Goal: Task Accomplishment & Management: Manage account settings

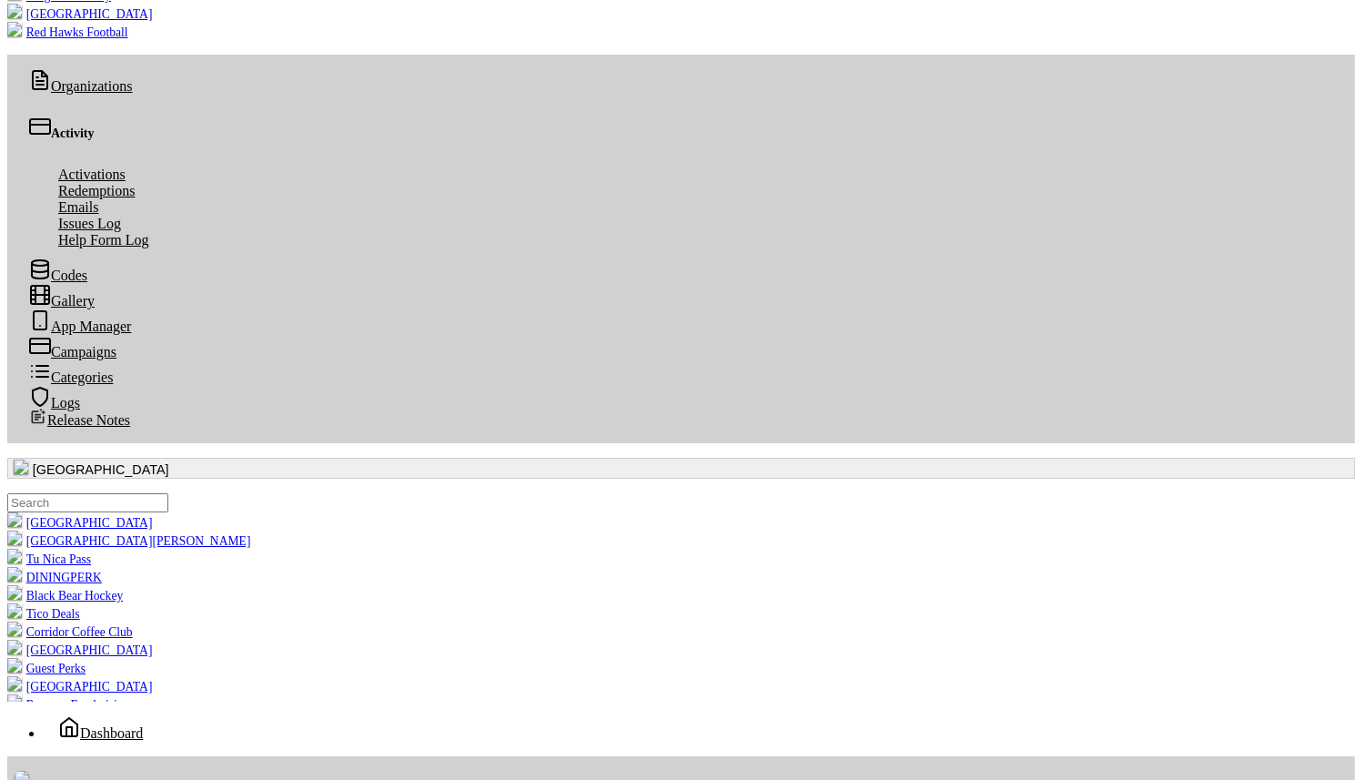
scroll to position [143, 0]
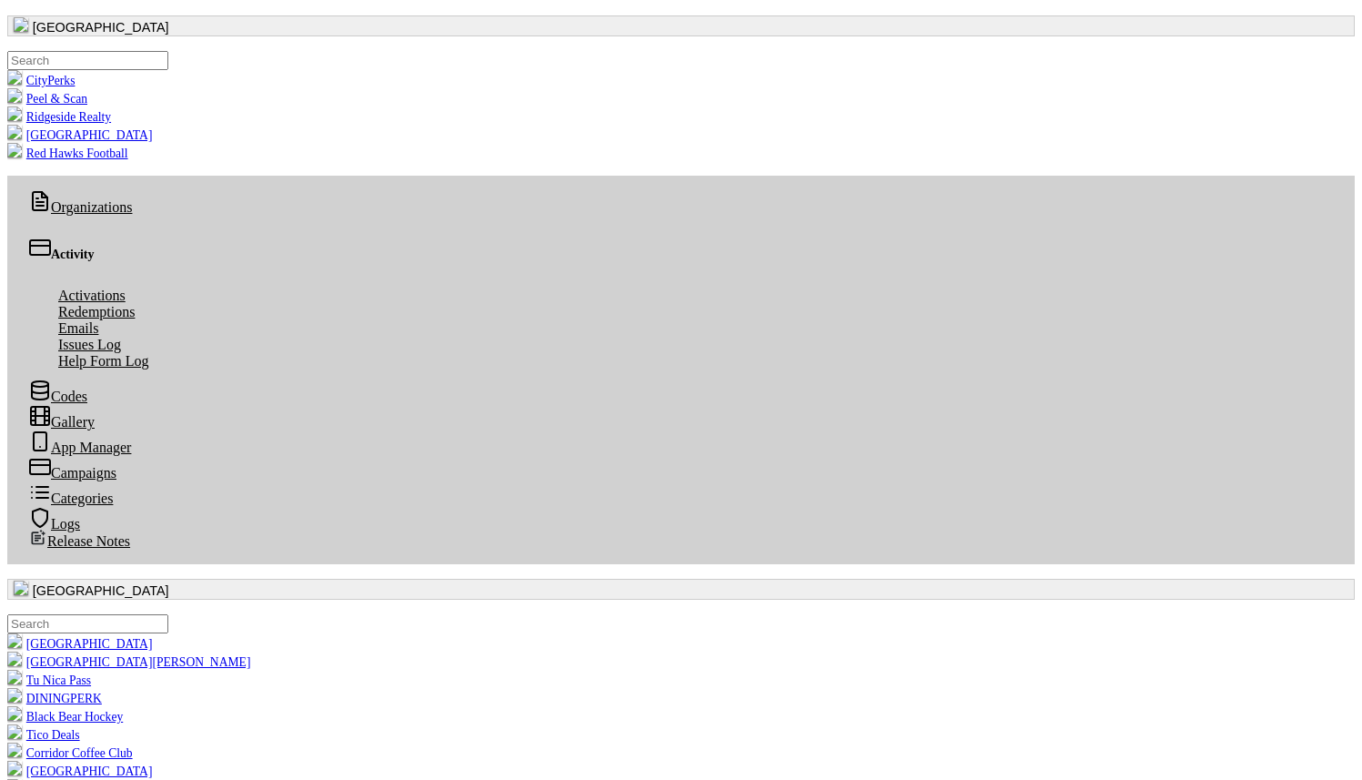
click at [112, 579] on button "button" at bounding box center [681, 589] width 1348 height 21
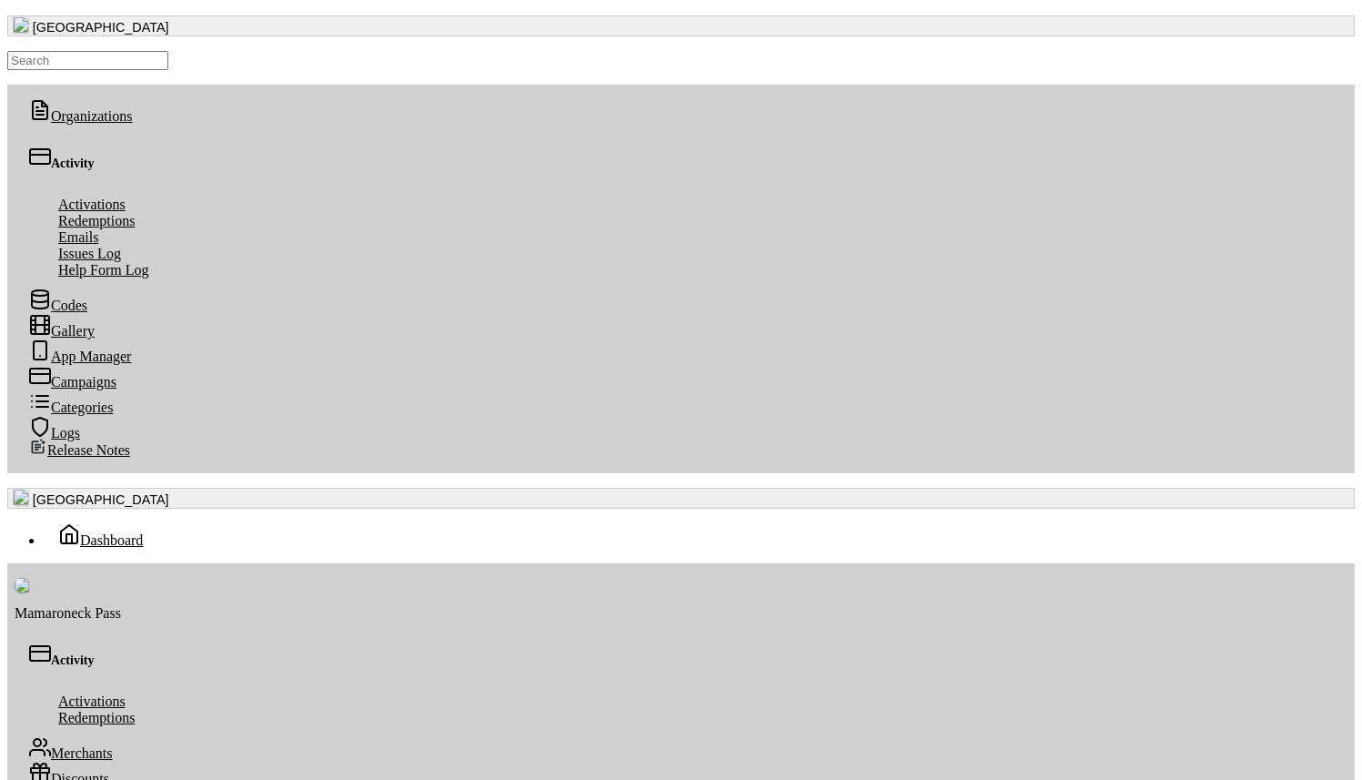
type input "gro"
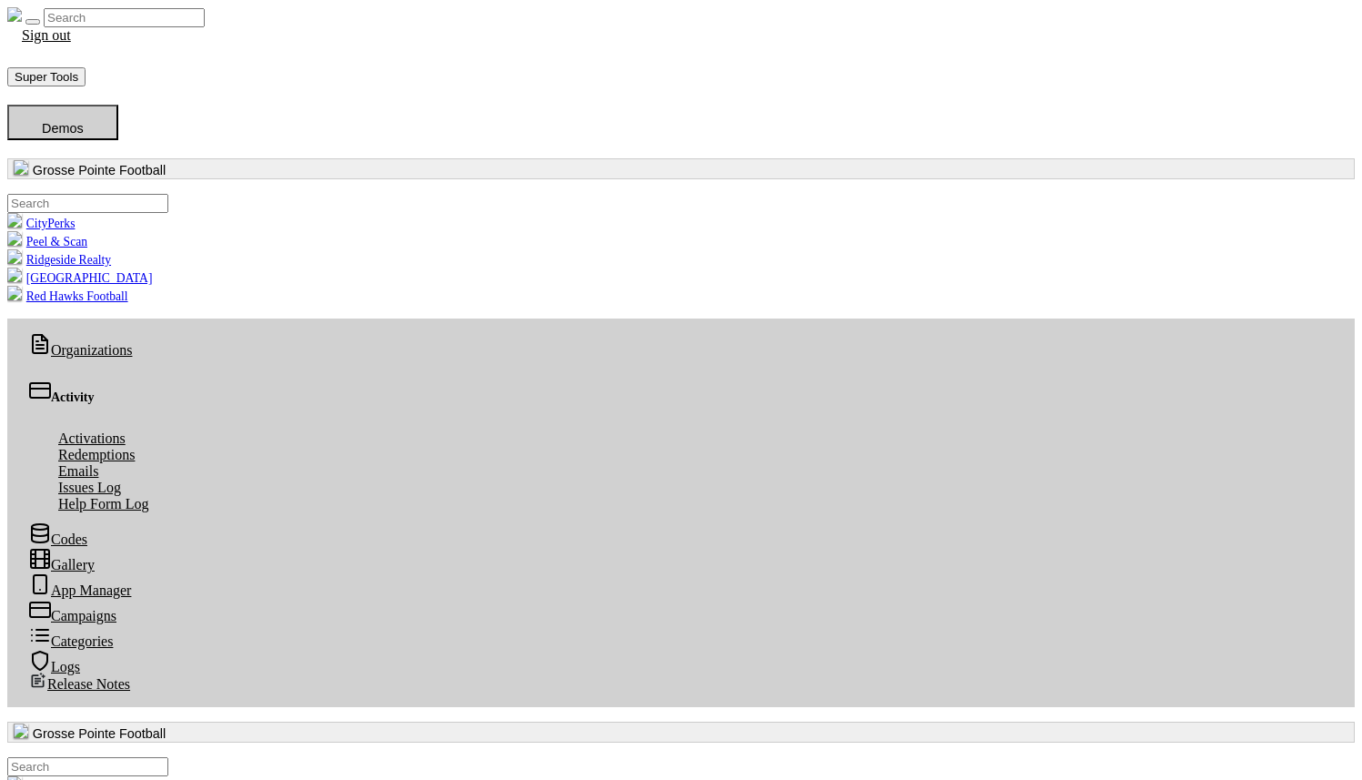
scroll to position [209, 669]
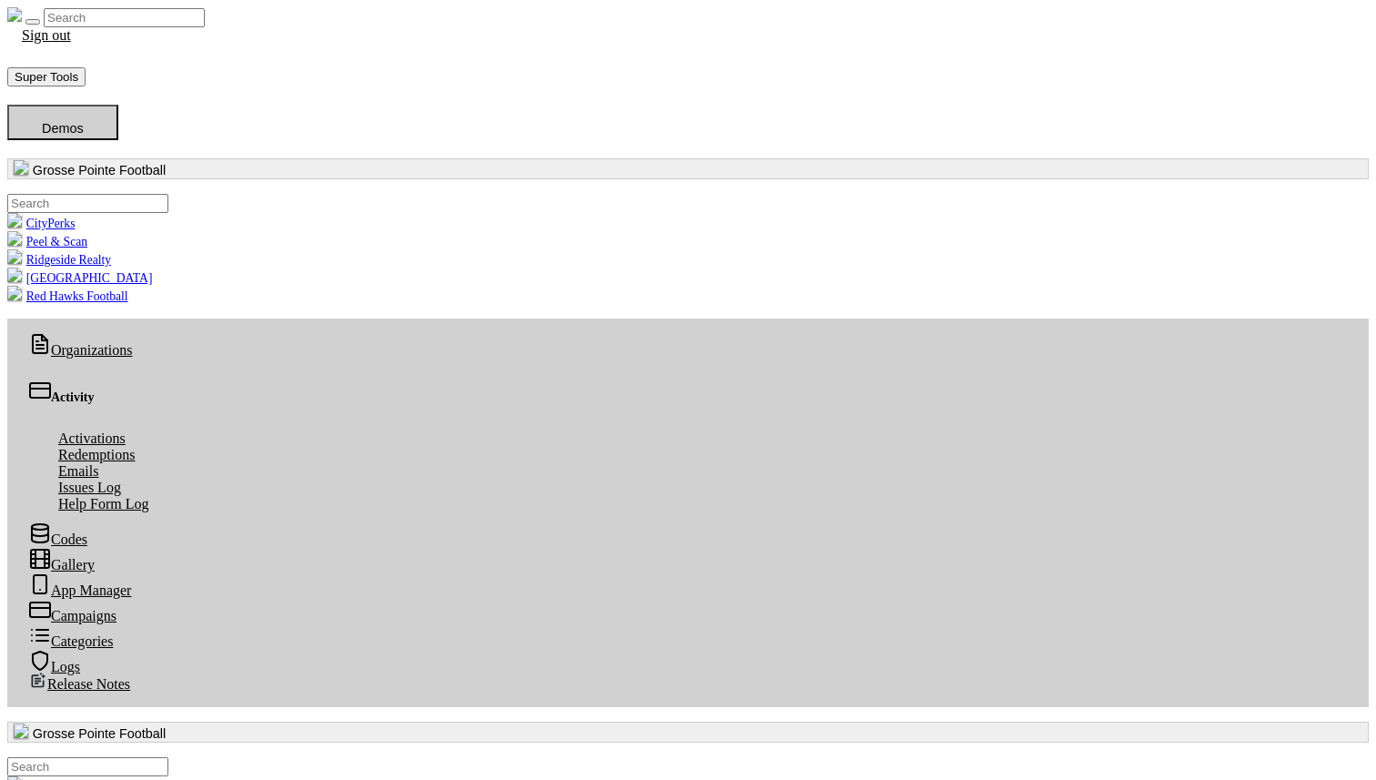
click at [120, 722] on button "Grosse Pointe Football" at bounding box center [687, 732] width 1361 height 21
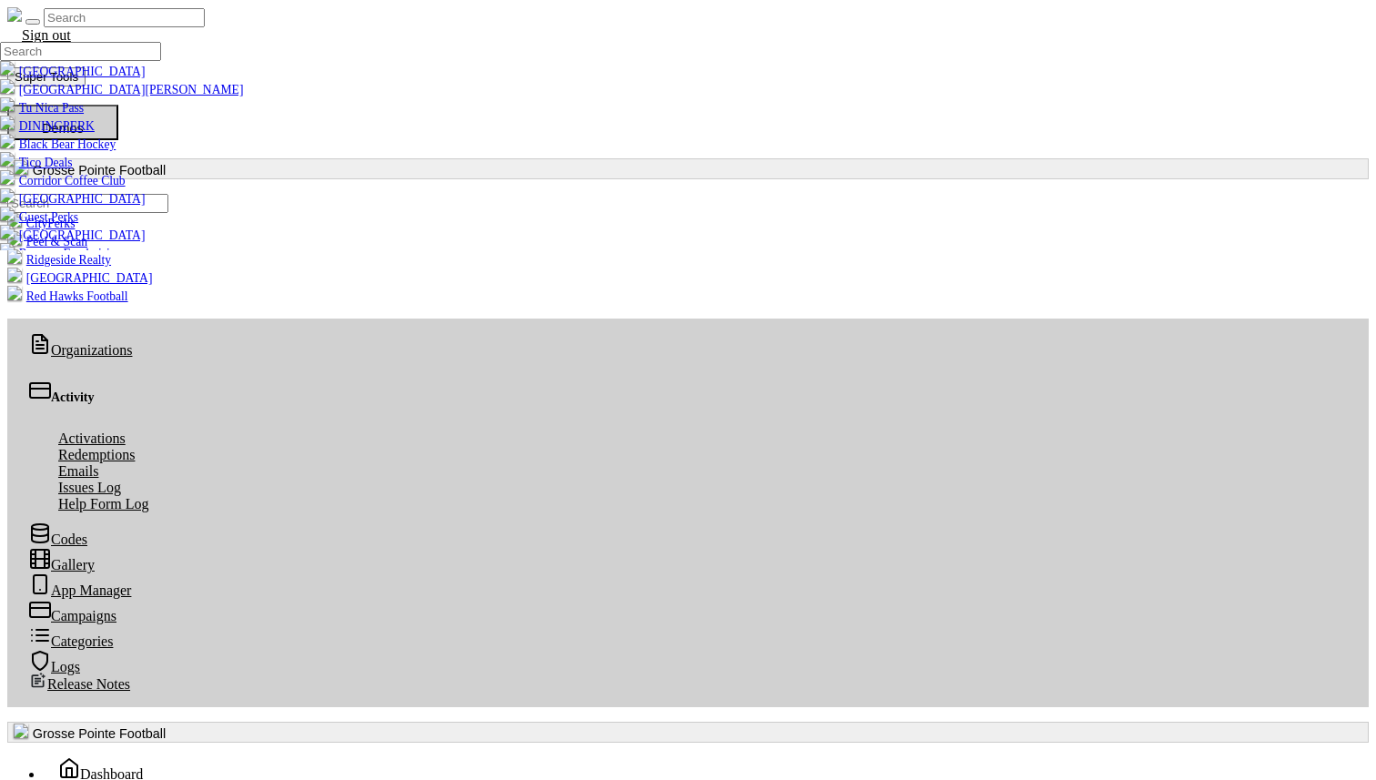
click at [107, 78] on link "[GEOGRAPHIC_DATA]" at bounding box center [72, 72] width 145 height 14
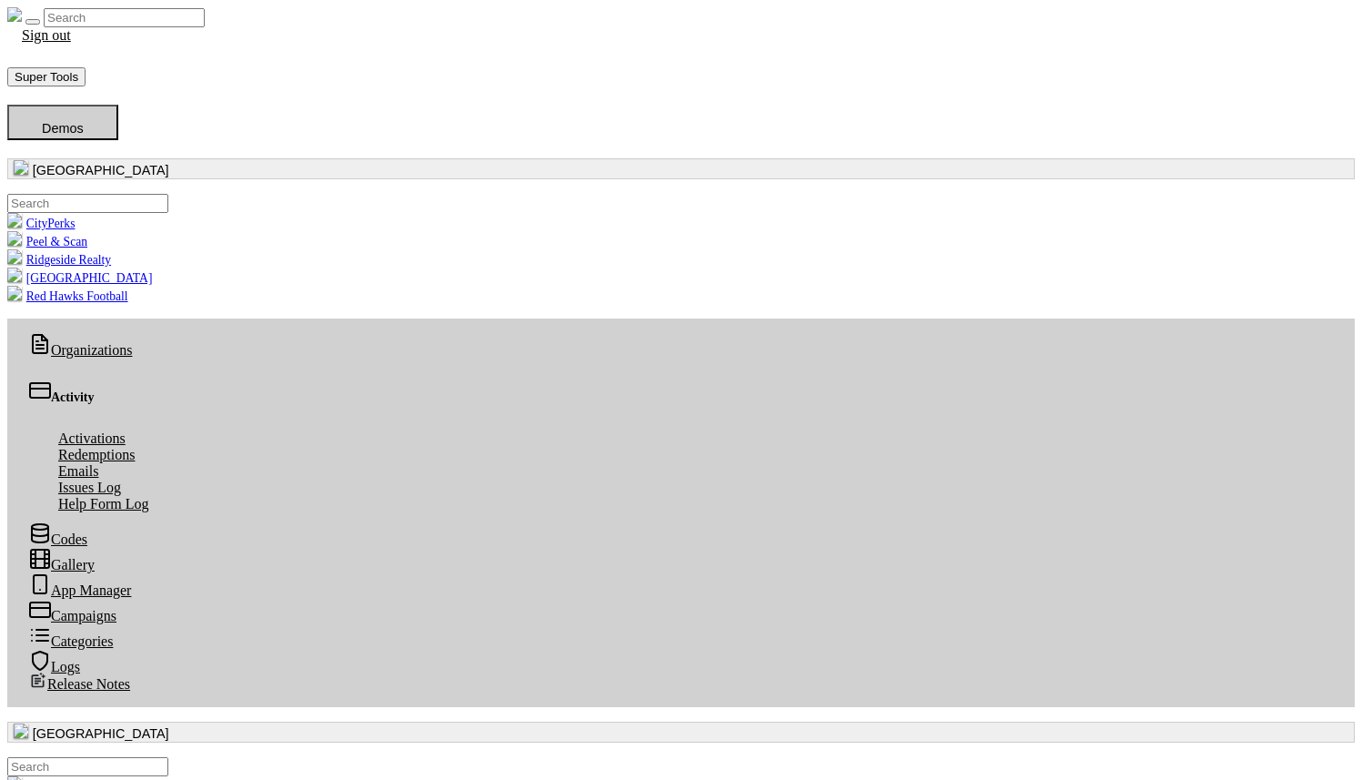
scroll to position [209, 669]
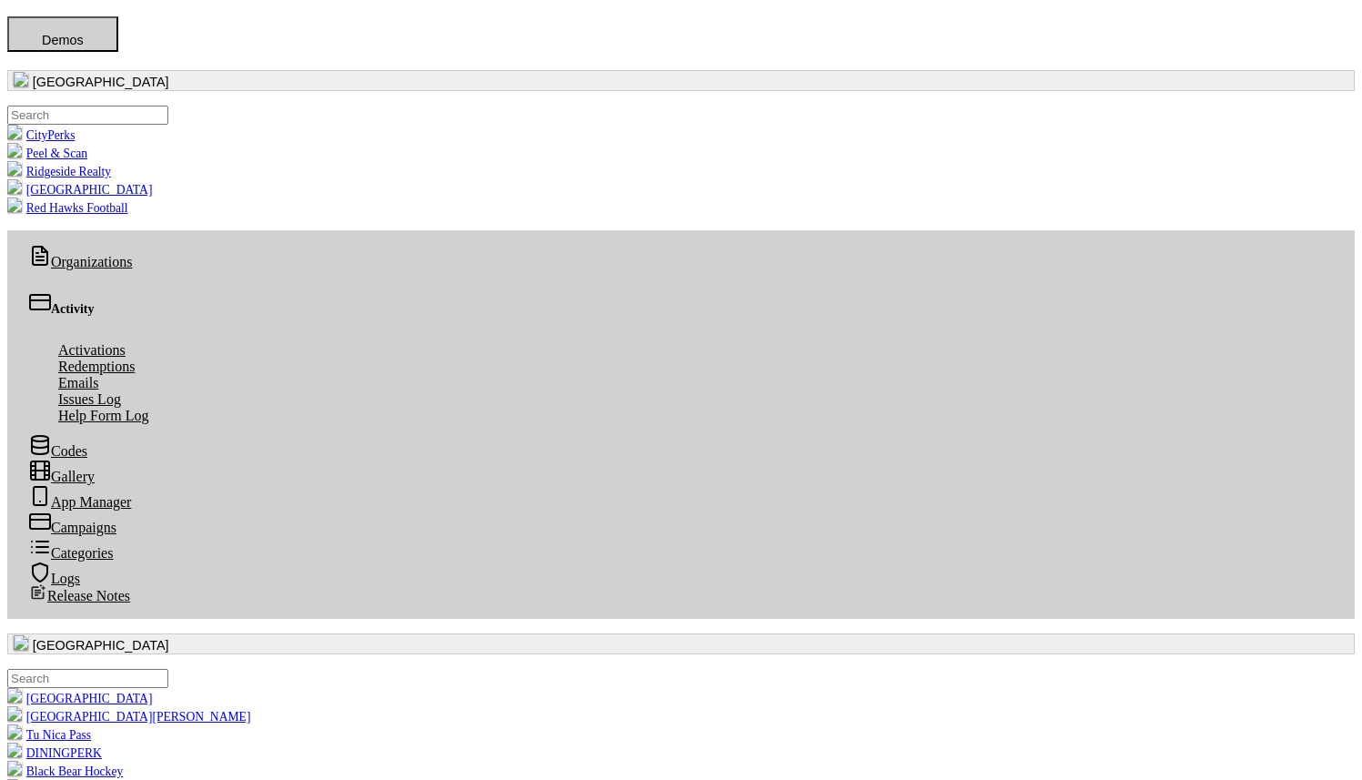
scroll to position [93, 0]
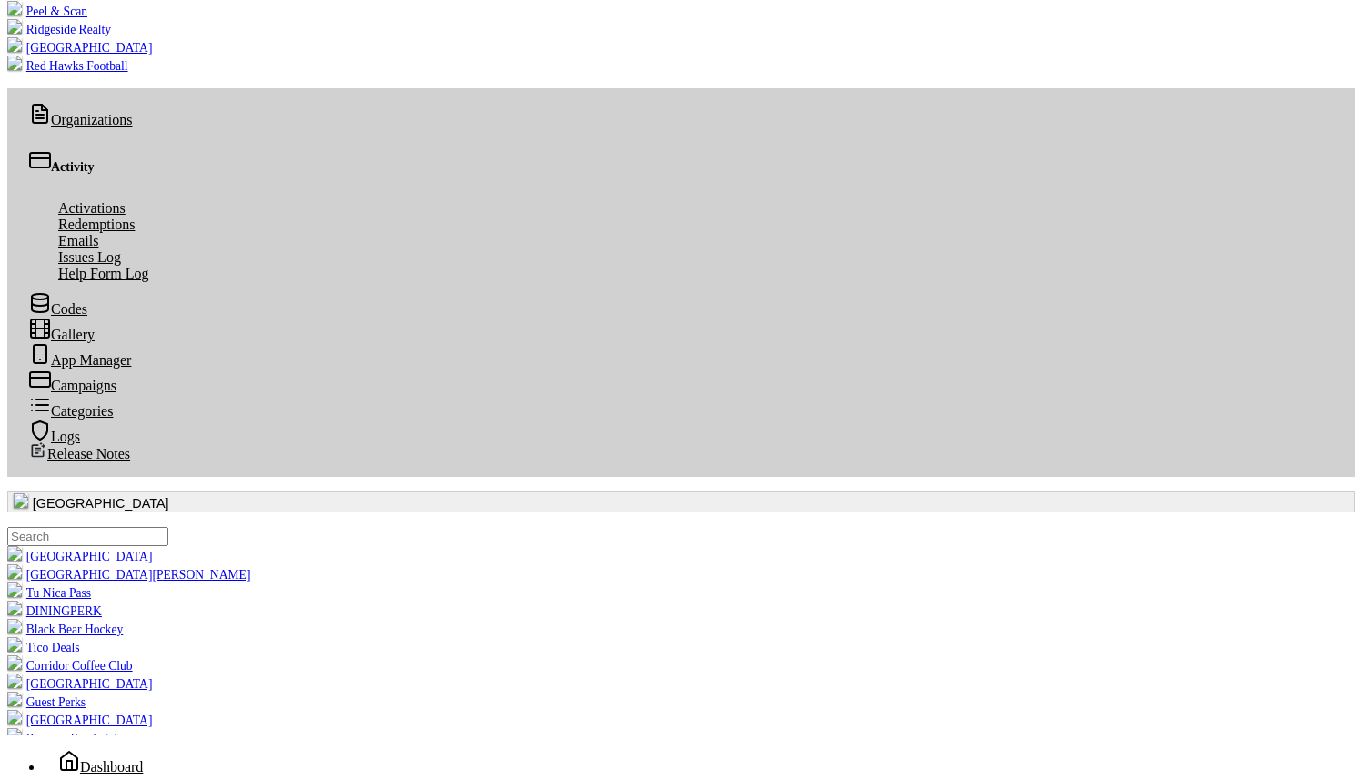
scroll to position [219, 0]
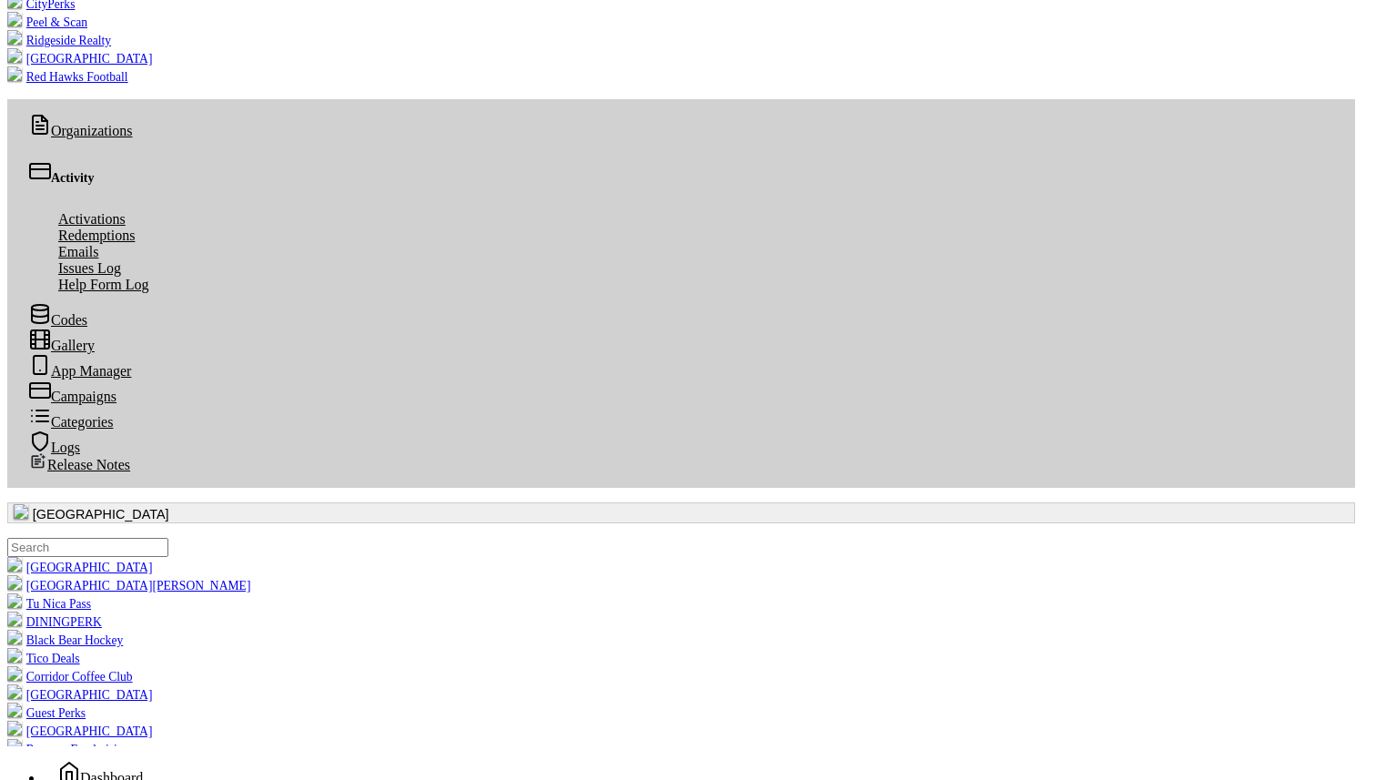
radio input "true"
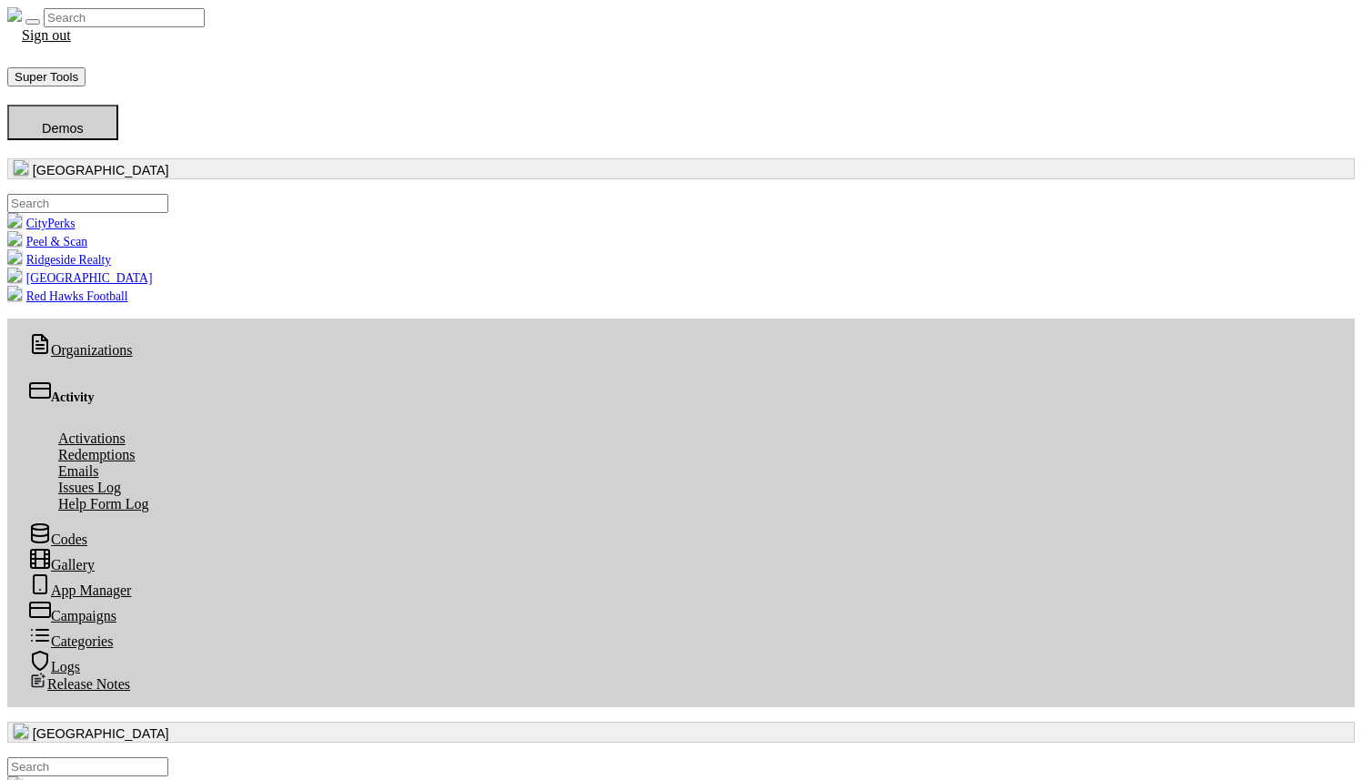
scroll to position [0, 0]
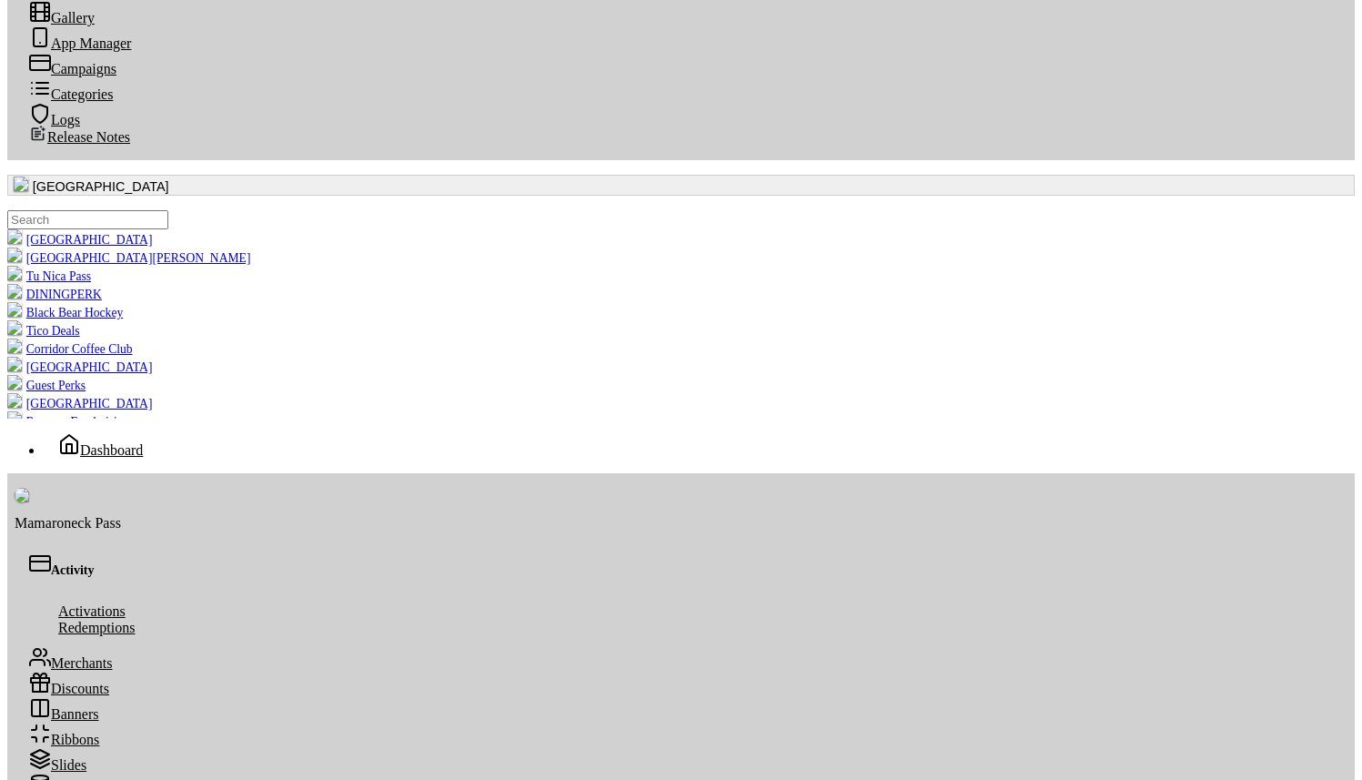
scroll to position [549, 0]
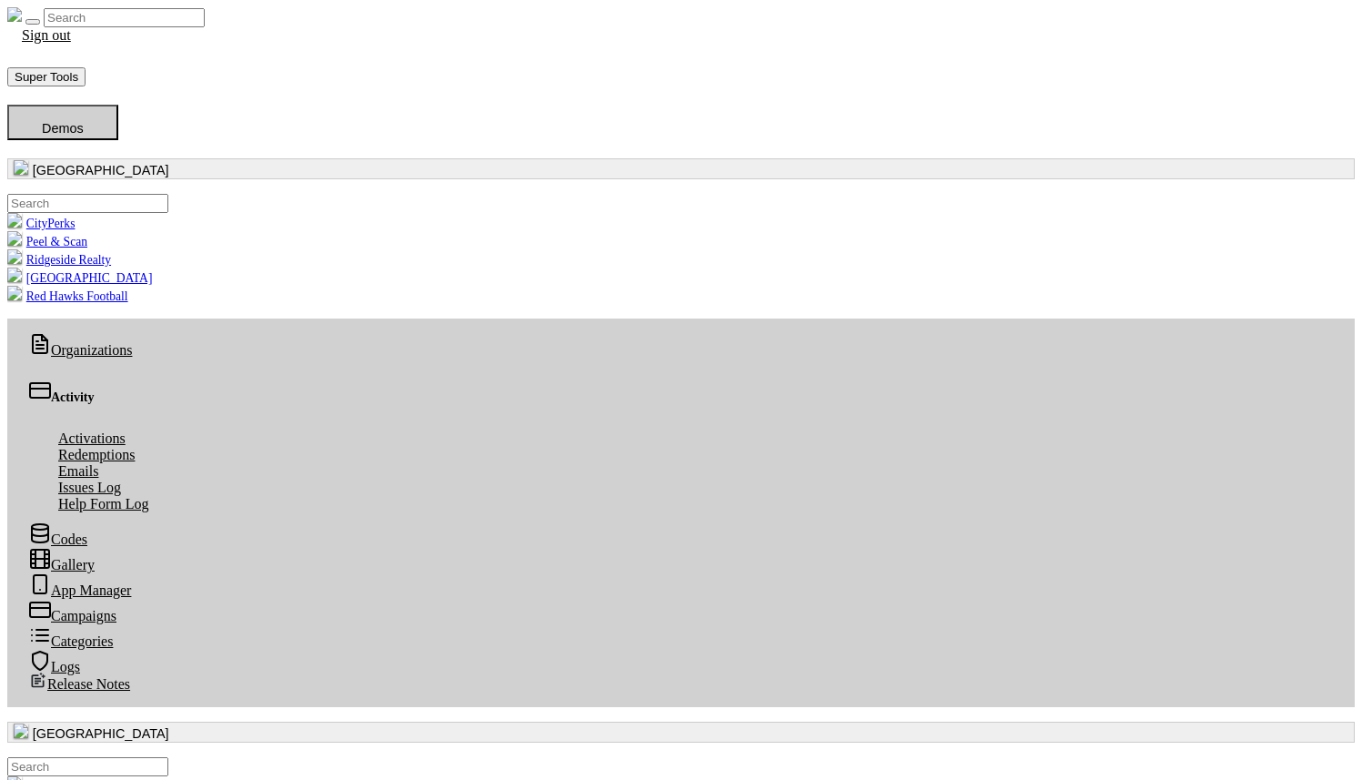
scroll to position [0, 0]
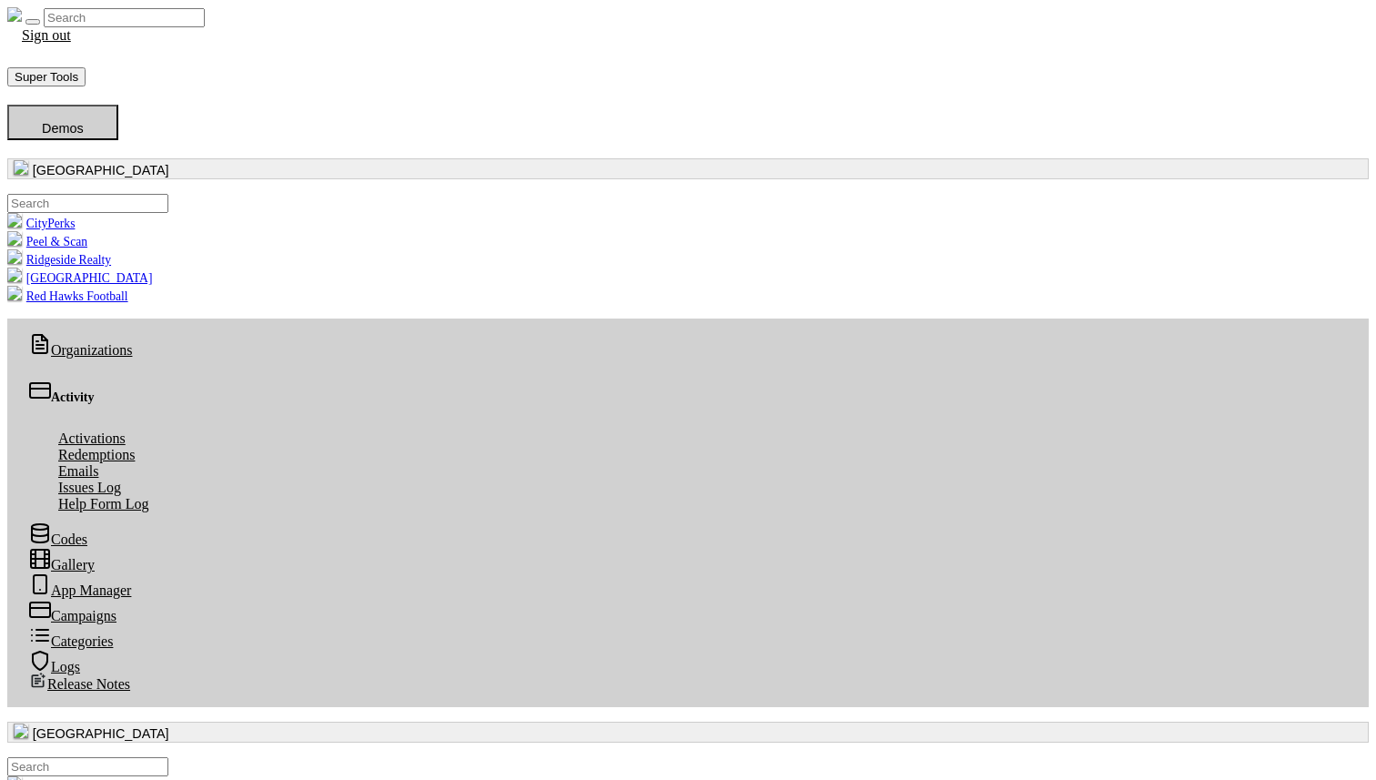
click at [100, 722] on button "button" at bounding box center [687, 732] width 1361 height 21
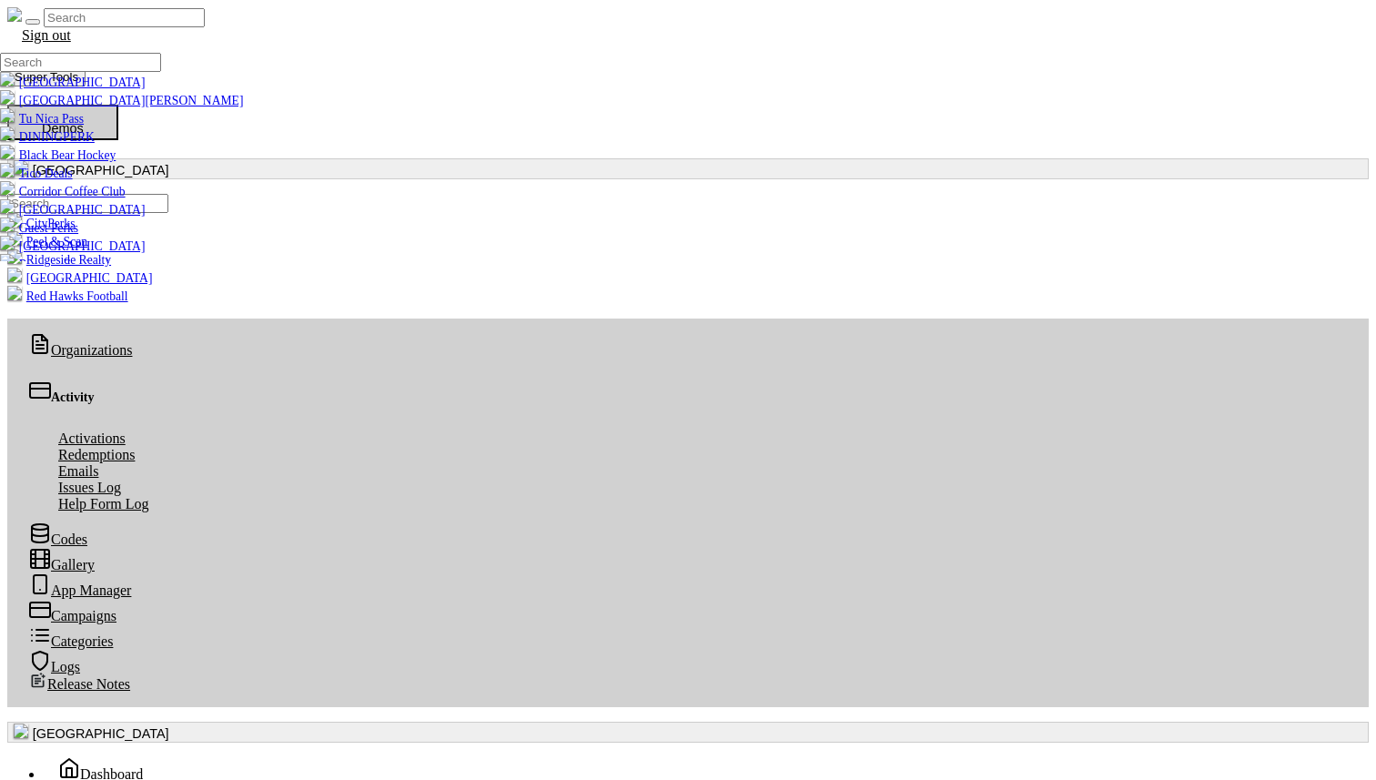
click at [97, 72] on input ".form-control-sm" at bounding box center [80, 62] width 161 height 19
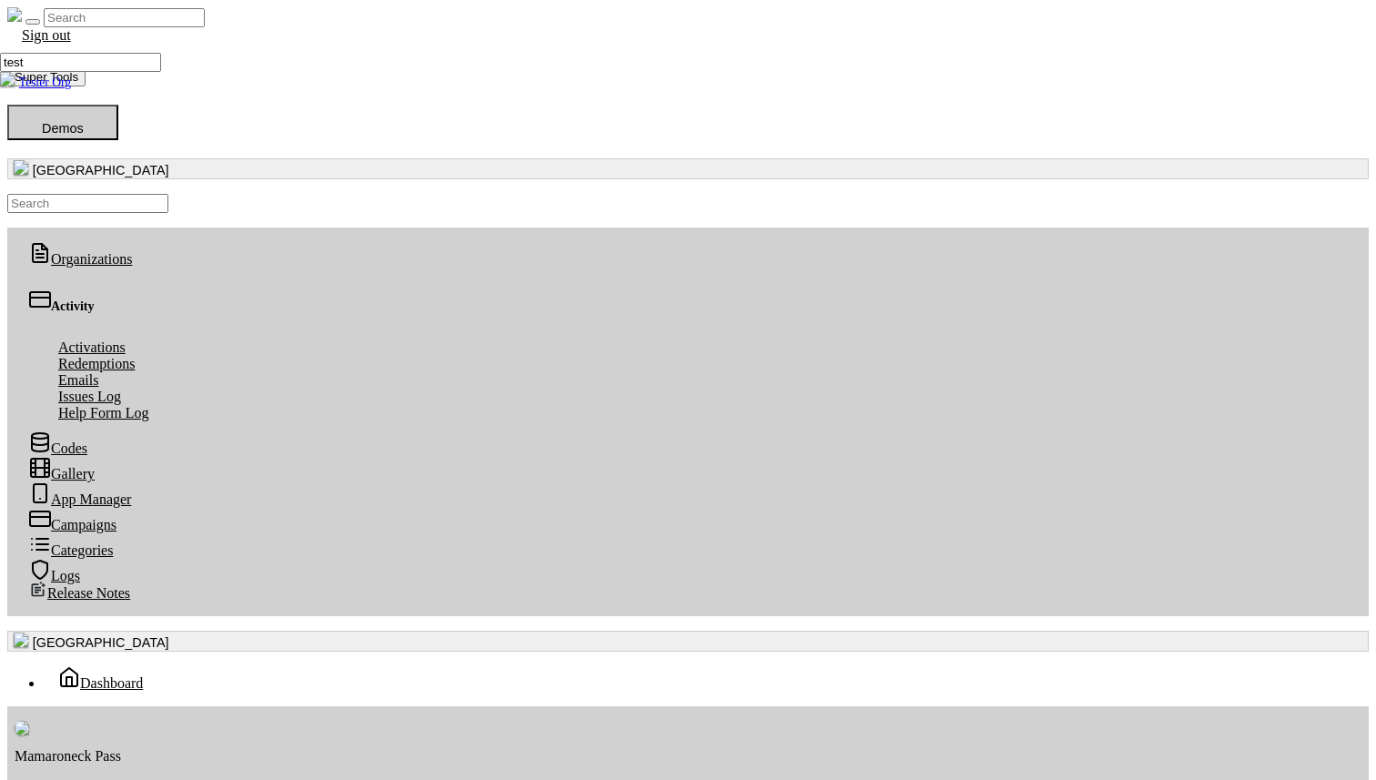
type input "test"
click at [71, 89] on link "Tester Org" at bounding box center [35, 83] width 71 height 14
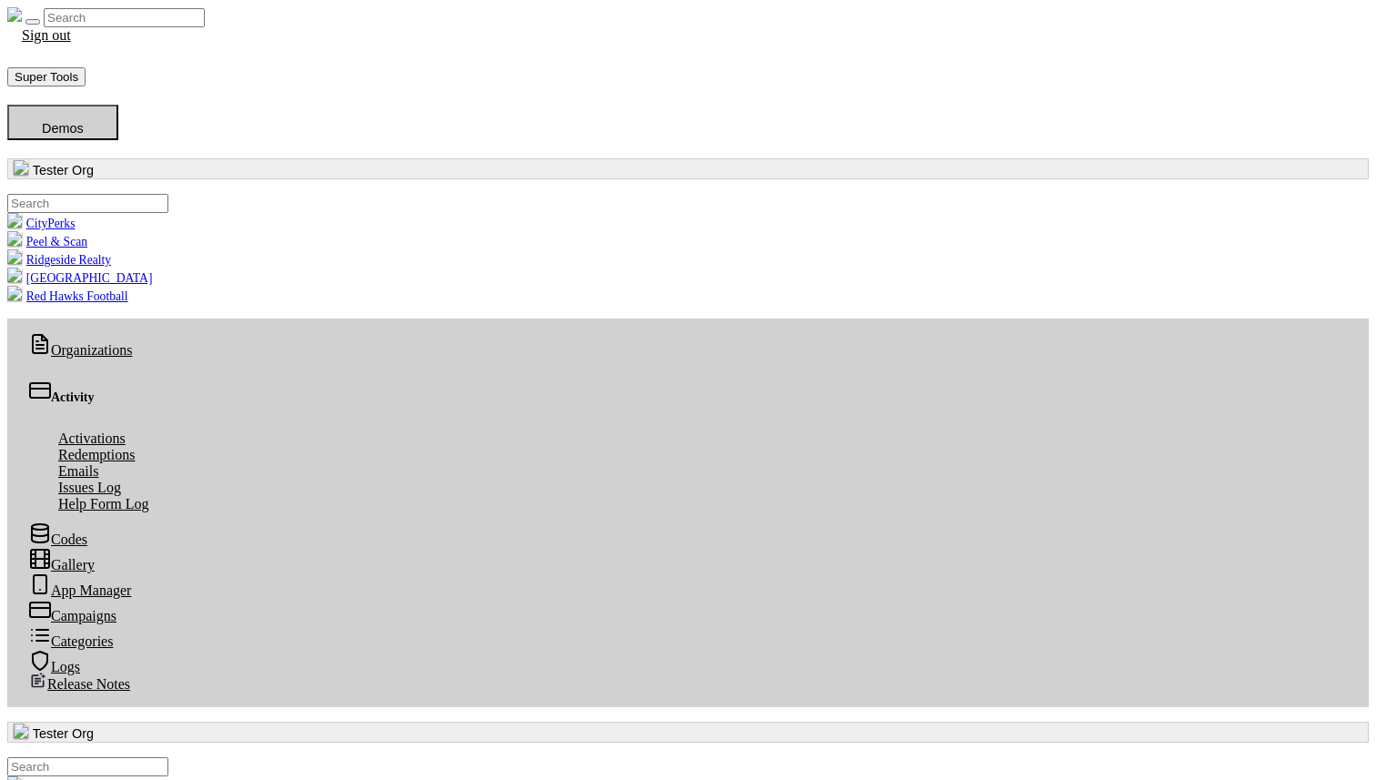
click at [147, 68] on link "View Signup Form" at bounding box center [91, 60] width 111 height 15
